Goal: Transaction & Acquisition: Purchase product/service

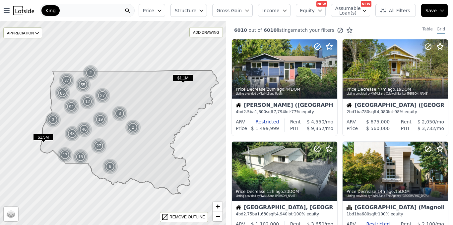
click at [162, 11] on icon "button" at bounding box center [159, 10] width 5 height 5
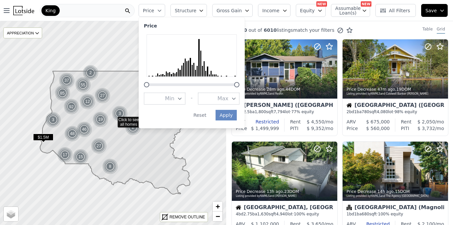
click at [182, 97] on icon "button" at bounding box center [179, 98] width 5 height 5
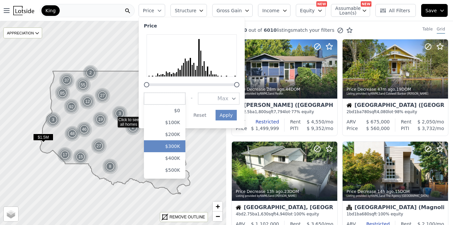
click at [177, 145] on button "$300K" at bounding box center [164, 147] width 41 height 12
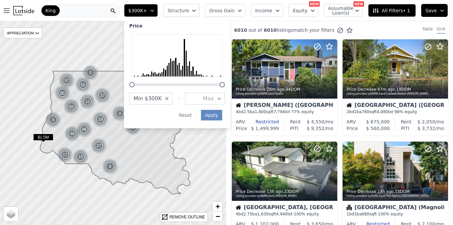
click at [225, 99] on button "Max" at bounding box center [205, 99] width 40 height 12
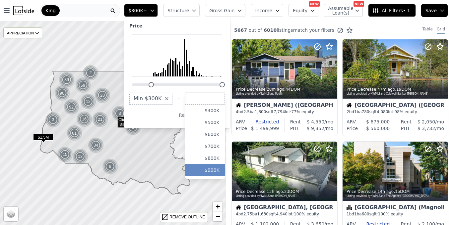
click at [219, 171] on button "$900K" at bounding box center [205, 170] width 40 height 12
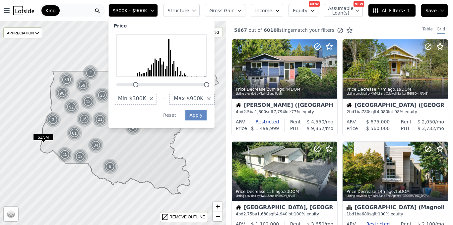
click at [197, 8] on icon "button" at bounding box center [193, 10] width 5 height 5
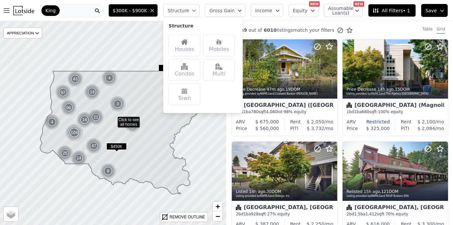
click at [187, 45] on div "Houses" at bounding box center [184, 45] width 32 height 22
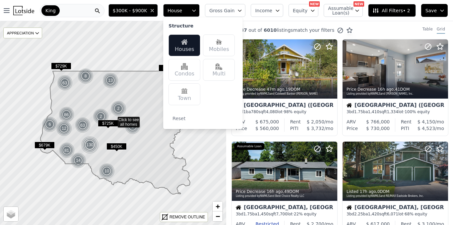
click at [394, 12] on span "All Filters • 2" at bounding box center [390, 10] width 37 height 7
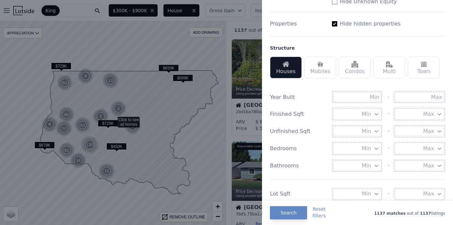
scroll to position [170, 0]
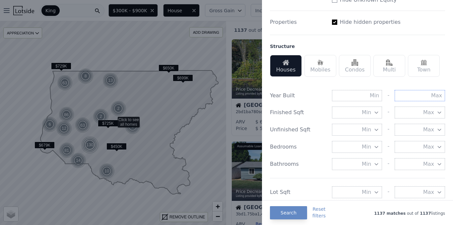
click at [429, 96] on input "text" at bounding box center [420, 95] width 50 height 11
type input "1990"
click at [287, 216] on button "Search" at bounding box center [288, 213] width 37 height 13
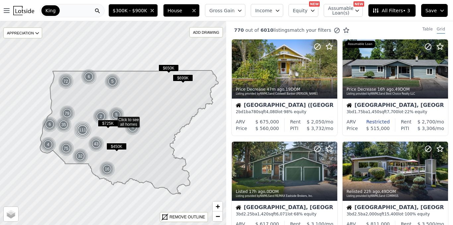
click at [242, 12] on icon "button" at bounding box center [239, 10] width 5 height 5
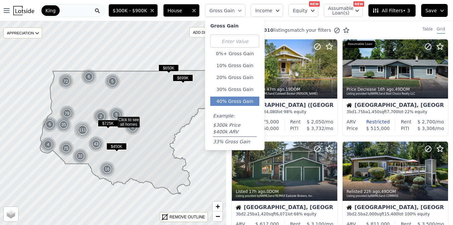
click at [237, 103] on button "40% Gross Gain" at bounding box center [234, 101] width 49 height 9
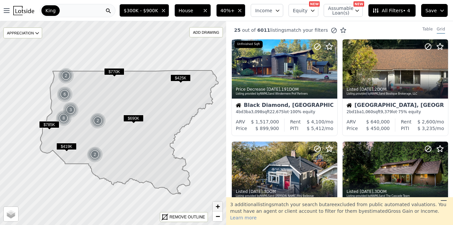
click at [217, 207] on span "+" at bounding box center [218, 207] width 4 height 8
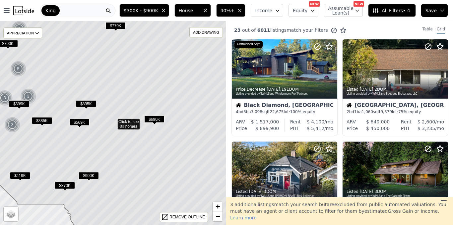
click at [41, 120] on span "$385K" at bounding box center [42, 120] width 20 height 7
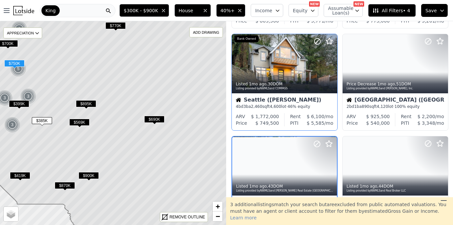
scroll to position [108, 0]
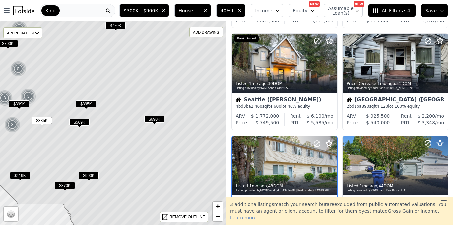
click at [42, 122] on span "$385K" at bounding box center [42, 120] width 20 height 7
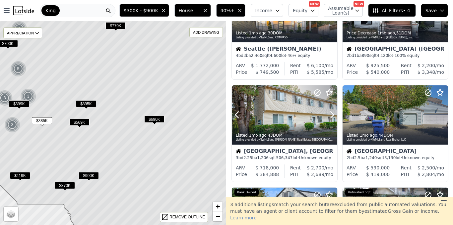
scroll to position [159, 0]
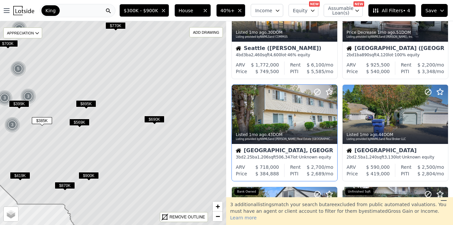
click at [261, 156] on span "1,206" at bounding box center [262, 157] width 11 height 5
click at [16, 103] on span "$399K" at bounding box center [19, 103] width 20 height 7
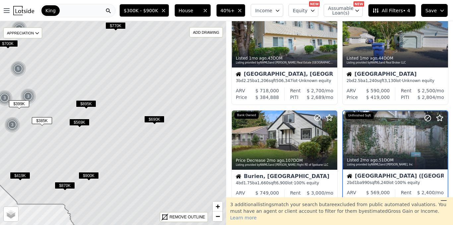
scroll to position [282, 0]
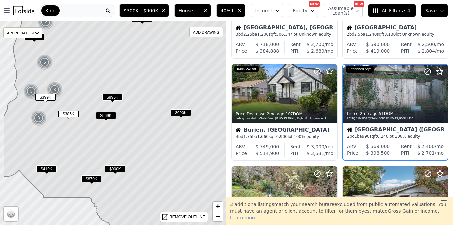
drag, startPoint x: 63, startPoint y: 141, endPoint x: 90, endPoint y: 134, distance: 27.3
click at [90, 134] on icon at bounding box center [139, 125] width 273 height 229
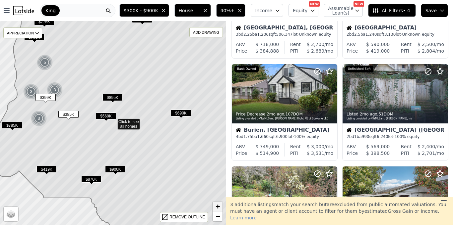
click at [219, 206] on span "+" at bounding box center [218, 207] width 4 height 8
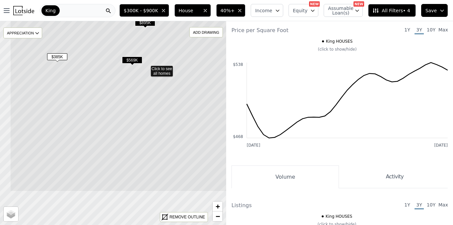
drag, startPoint x: 45, startPoint y: 149, endPoint x: 77, endPoint y: 93, distance: 63.7
click at [77, 94] on icon at bounding box center [146, 69] width 273 height 246
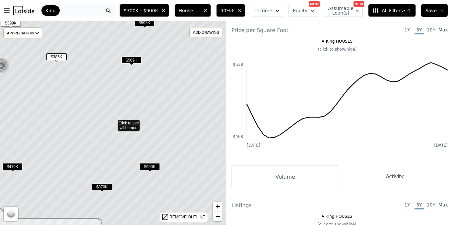
click at [132, 127] on icon at bounding box center [113, 123] width 273 height 246
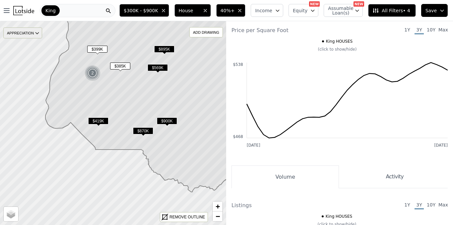
click at [38, 32] on icon at bounding box center [36, 33] width 5 height 5
click at [279, 11] on icon "button" at bounding box center [277, 11] width 3 height 2
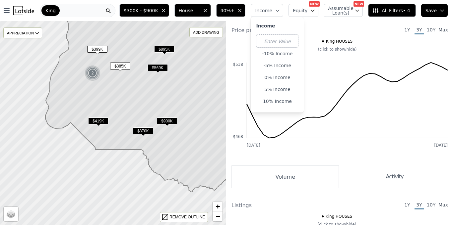
click at [279, 11] on icon "button" at bounding box center [277, 11] width 3 height 2
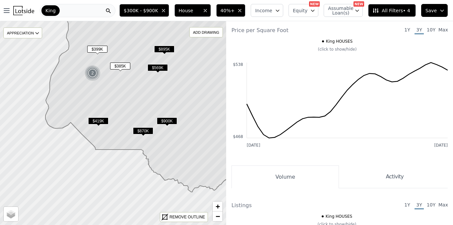
click at [314, 10] on icon "button" at bounding box center [312, 10] width 5 height 5
click at [359, 11] on icon "button" at bounding box center [356, 10] width 5 height 5
click at [359, 12] on icon "button" at bounding box center [356, 10] width 5 height 5
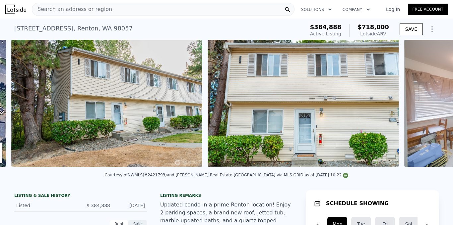
scroll to position [0, 303]
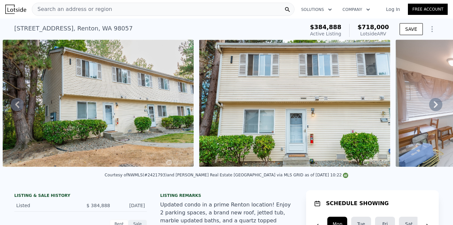
click at [436, 105] on icon at bounding box center [436, 104] width 4 height 7
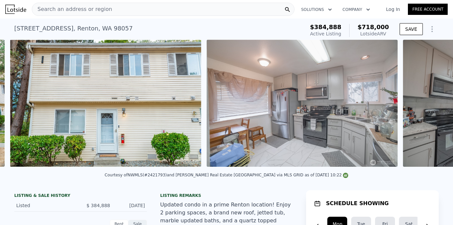
scroll to position [0, 500]
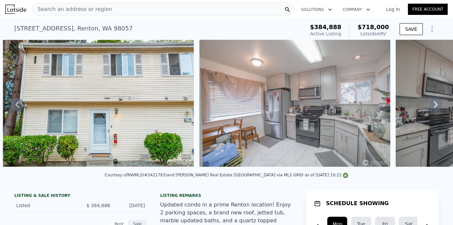
click at [436, 105] on icon at bounding box center [436, 104] width 4 height 7
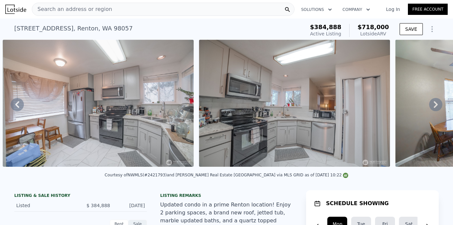
click at [436, 106] on icon at bounding box center [436, 104] width 4 height 7
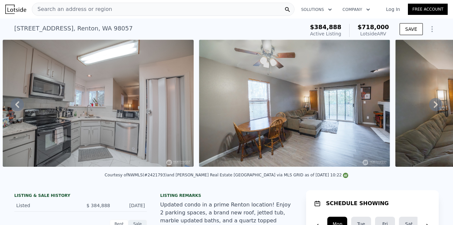
click at [436, 106] on icon at bounding box center [436, 104] width 4 height 7
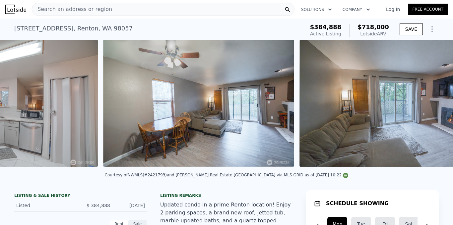
scroll to position [0, 1089]
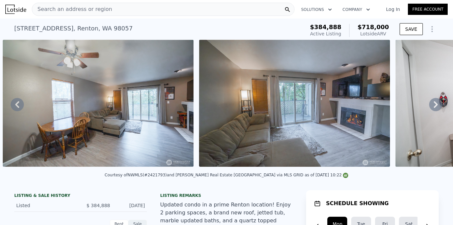
click at [436, 105] on icon at bounding box center [436, 104] width 4 height 7
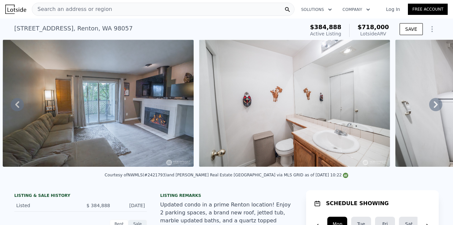
click at [436, 105] on icon at bounding box center [436, 104] width 4 height 7
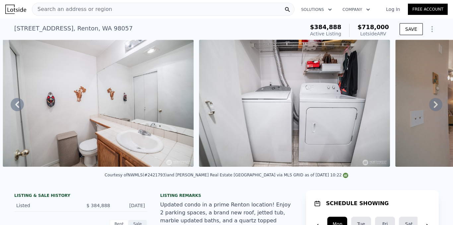
click at [436, 105] on icon at bounding box center [436, 104] width 4 height 7
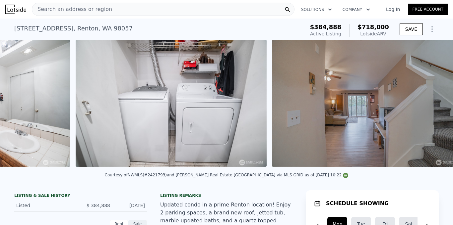
scroll to position [0, 1678]
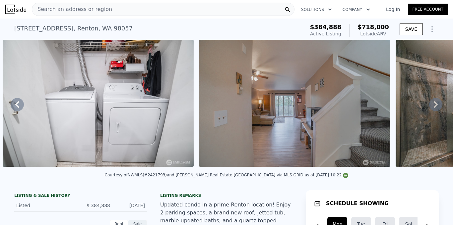
click at [436, 106] on icon at bounding box center [435, 104] width 13 height 13
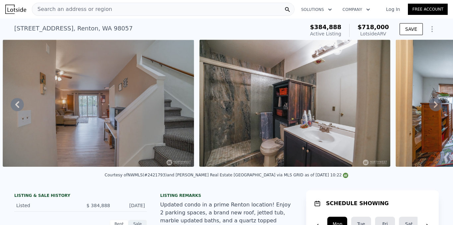
click at [436, 106] on icon at bounding box center [435, 104] width 13 height 13
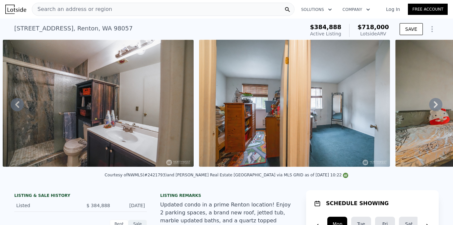
click at [436, 106] on icon at bounding box center [435, 104] width 13 height 13
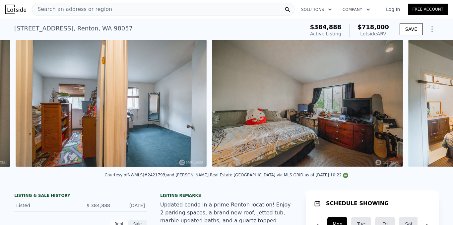
scroll to position [0, 2267]
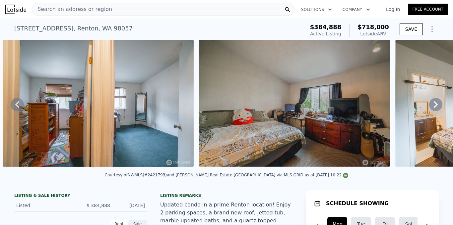
click at [436, 107] on icon at bounding box center [435, 104] width 13 height 13
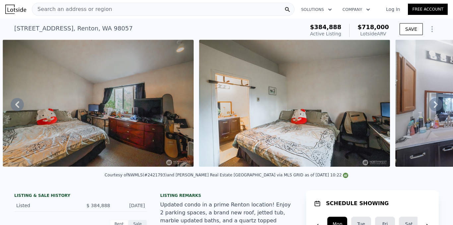
click at [436, 107] on icon at bounding box center [435, 104] width 13 height 13
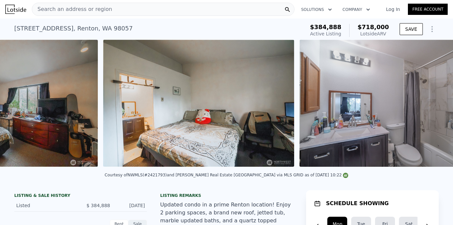
scroll to position [0, 2659]
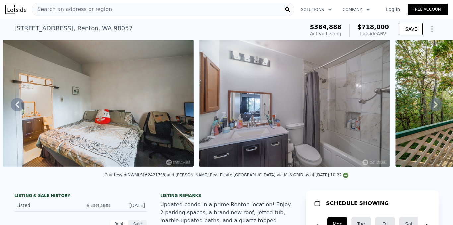
click at [436, 107] on icon at bounding box center [435, 104] width 13 height 13
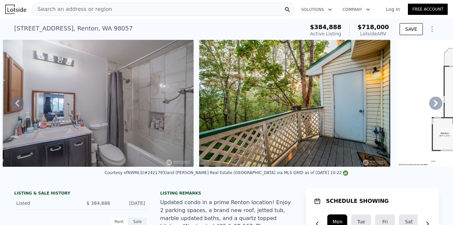
click at [436, 107] on icon at bounding box center [435, 103] width 13 height 13
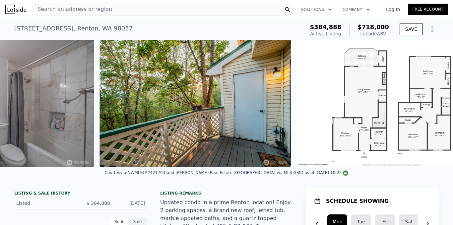
scroll to position [0, 2992]
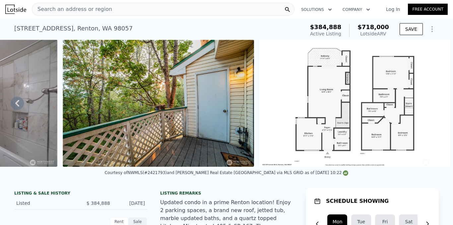
click at [436, 108] on img at bounding box center [354, 103] width 191 height 127
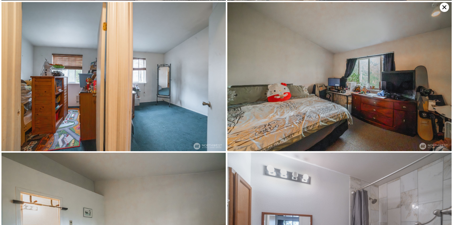
scroll to position [981, 0]
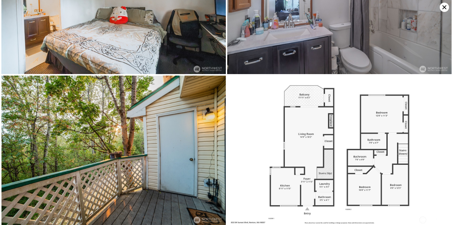
click at [444, 8] on icon at bounding box center [444, 7] width 9 height 9
